Goal: Find specific page/section: Find specific page/section

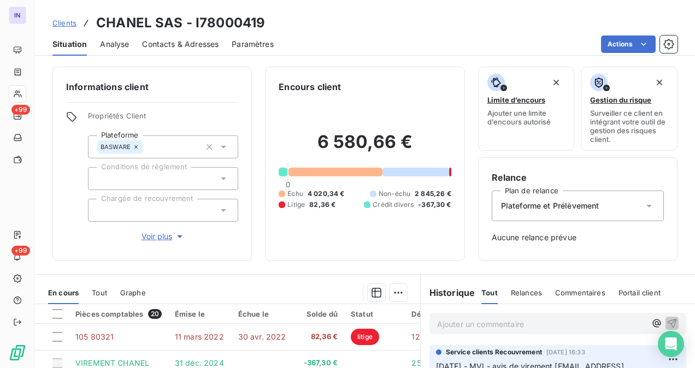
scroll to position [178, 0]
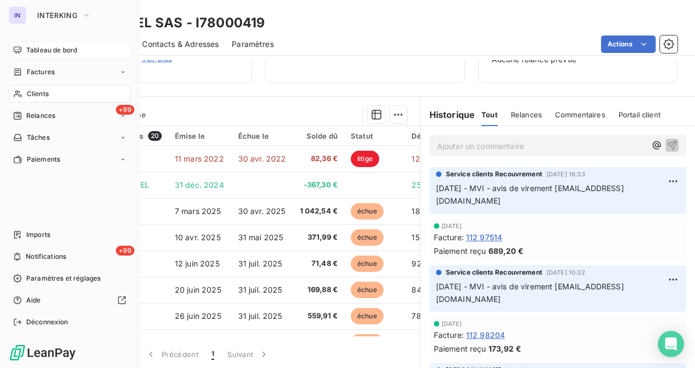
click at [36, 48] on span "Tableau de bord" at bounding box center [51, 50] width 51 height 10
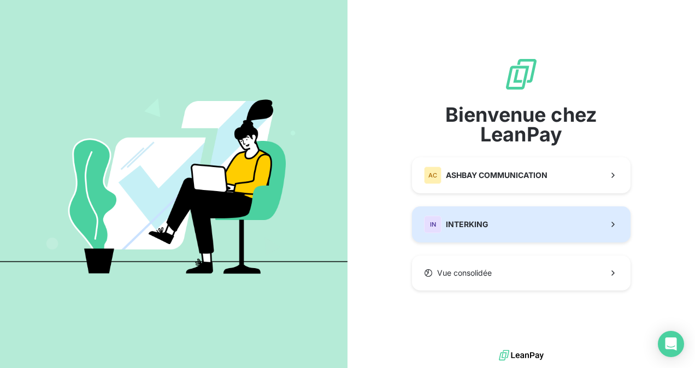
click at [502, 227] on button "IN INTERKING" at bounding box center [521, 225] width 219 height 36
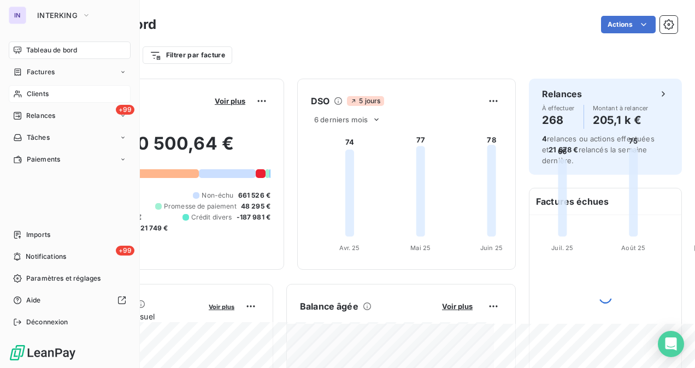
click at [42, 97] on span "Clients" at bounding box center [38, 94] width 22 height 10
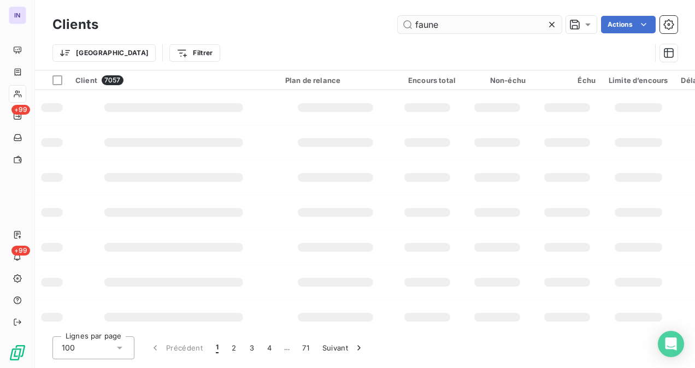
type input "faune"
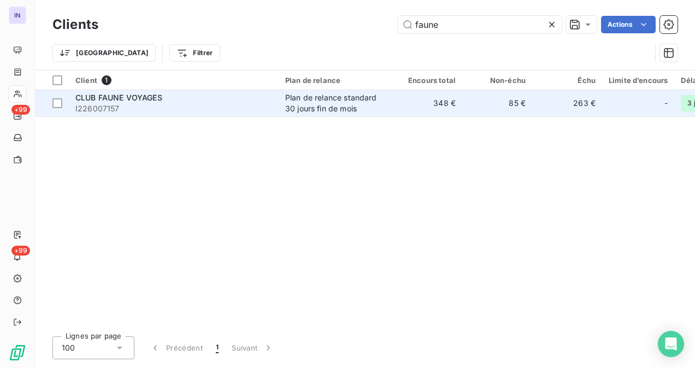
click at [145, 108] on span "I226007157" at bounding box center [173, 108] width 197 height 11
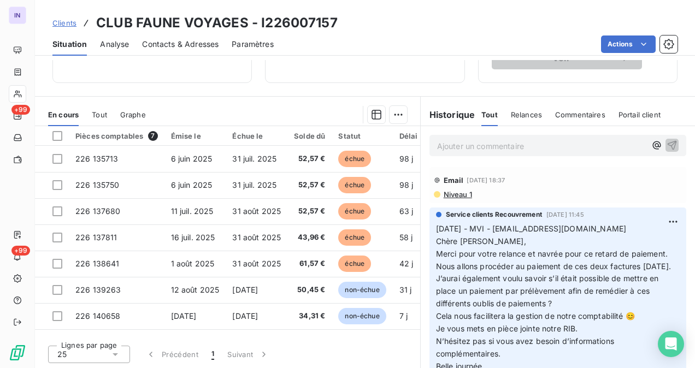
click at [333, 21] on h3 "CLUB FAUNE VOYAGES - I226007157" at bounding box center [217, 23] width 242 height 20
drag, startPoint x: 339, startPoint y: 21, endPoint x: 261, endPoint y: 27, distance: 77.9
click at [261, 27] on div "Clients CLUB FAUNE VOYAGES - I226007157" at bounding box center [365, 23] width 660 height 20
copy h3 "226007157"
